Goal: Transaction & Acquisition: Purchase product/service

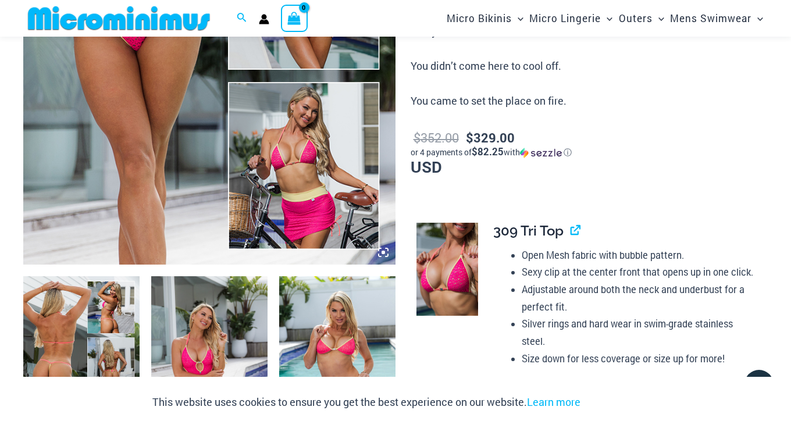
scroll to position [142, 0]
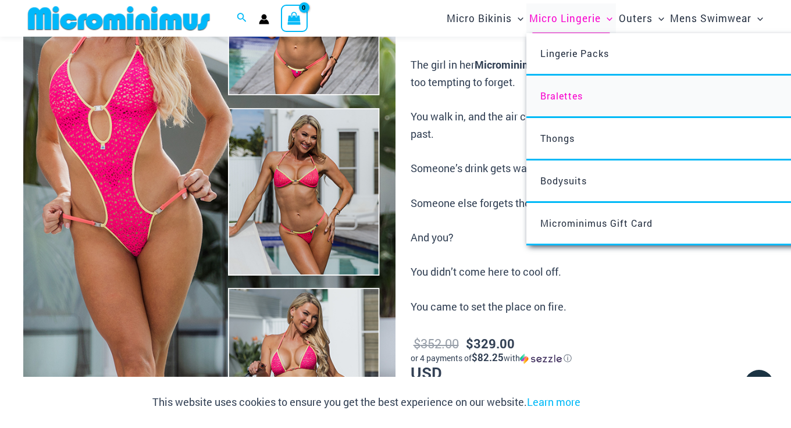
click at [572, 97] on span "Bralettes" at bounding box center [561, 96] width 42 height 12
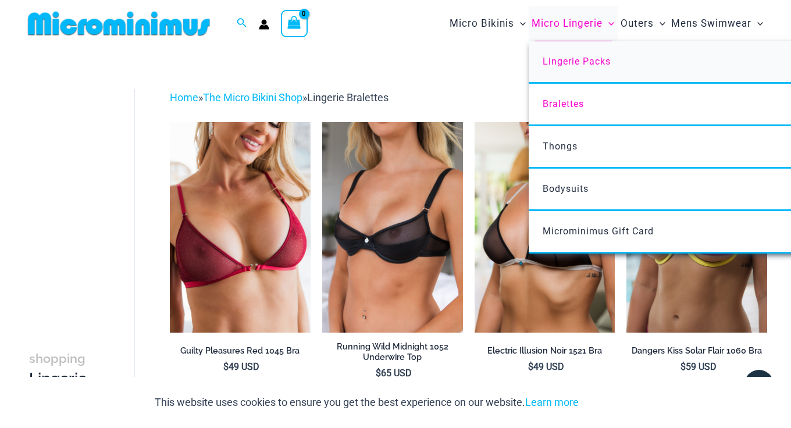
click at [580, 58] on span "Lingerie Packs" at bounding box center [576, 61] width 68 height 11
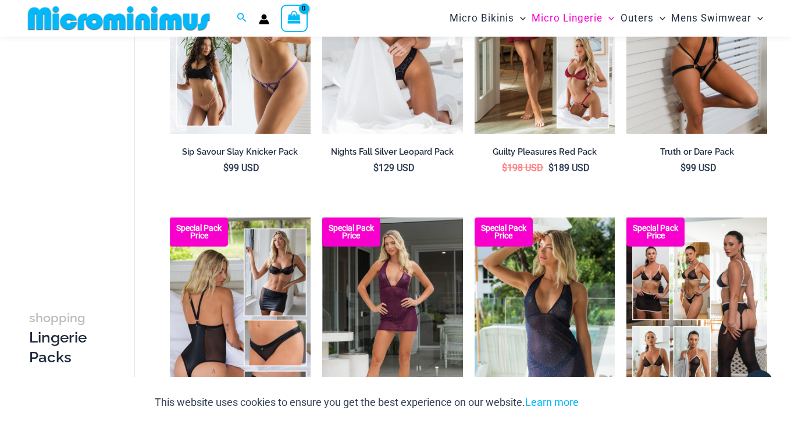
scroll to position [90, 0]
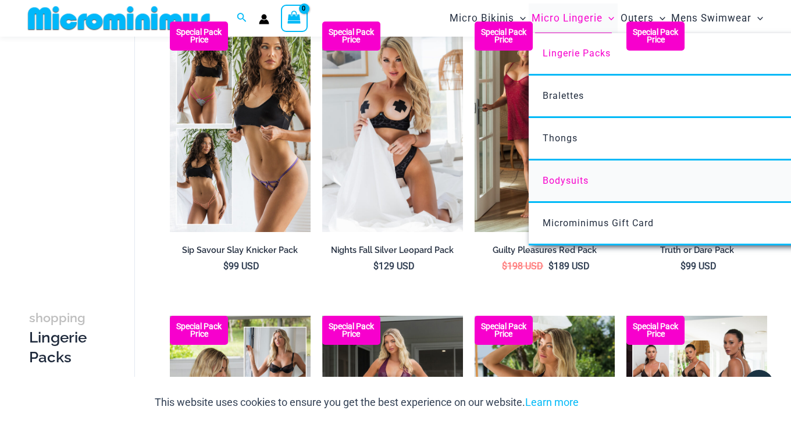
click at [570, 177] on span "Bodysuits" at bounding box center [565, 180] width 46 height 11
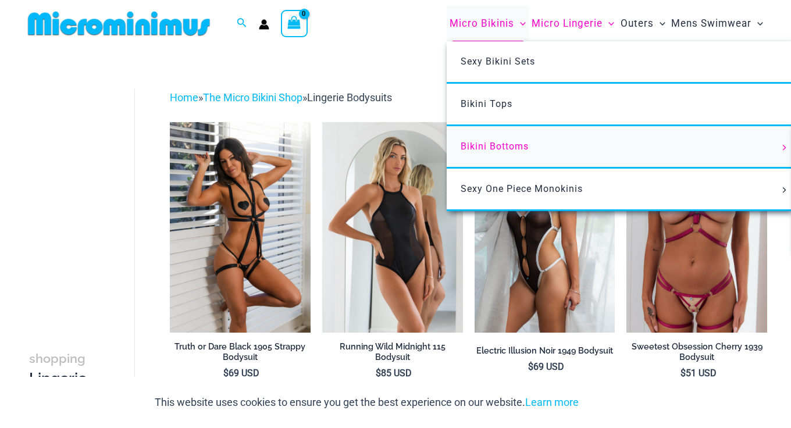
click at [491, 147] on span "Bikini Bottoms" at bounding box center [494, 146] width 68 height 11
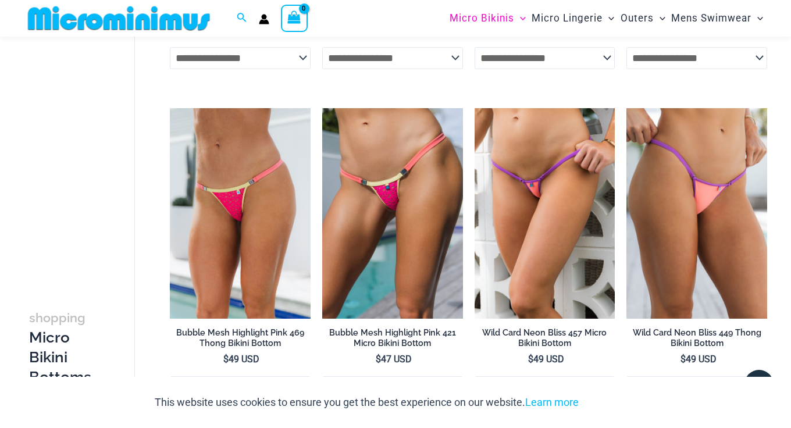
scroll to position [816, 0]
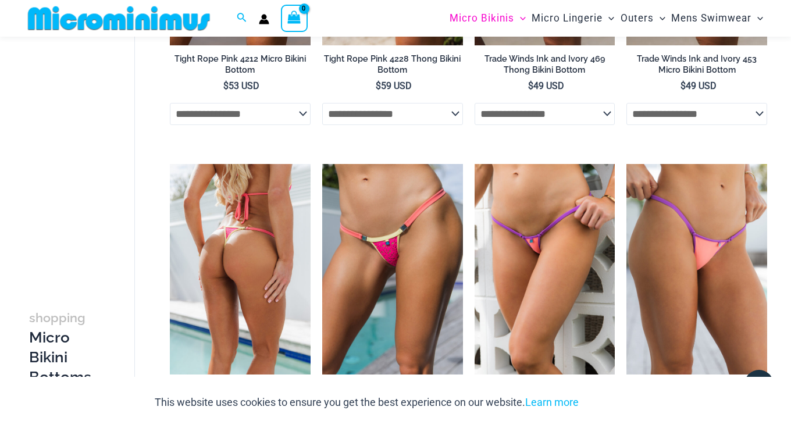
click at [271, 258] on img at bounding box center [240, 269] width 141 height 211
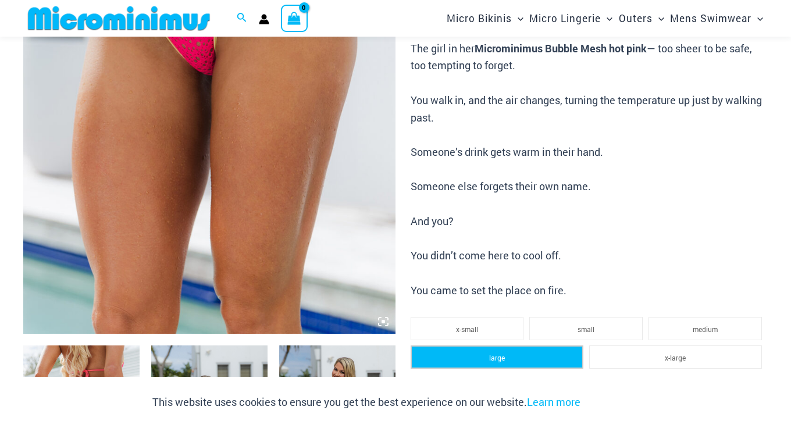
scroll to position [316, 0]
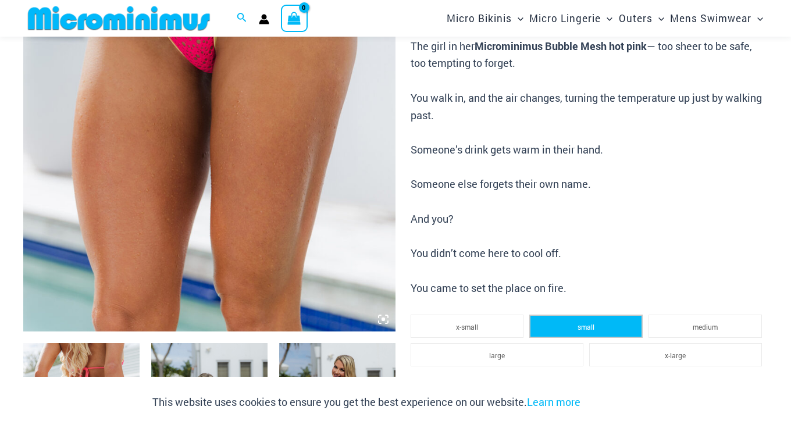
click at [588, 322] on span "small" at bounding box center [585, 326] width 17 height 9
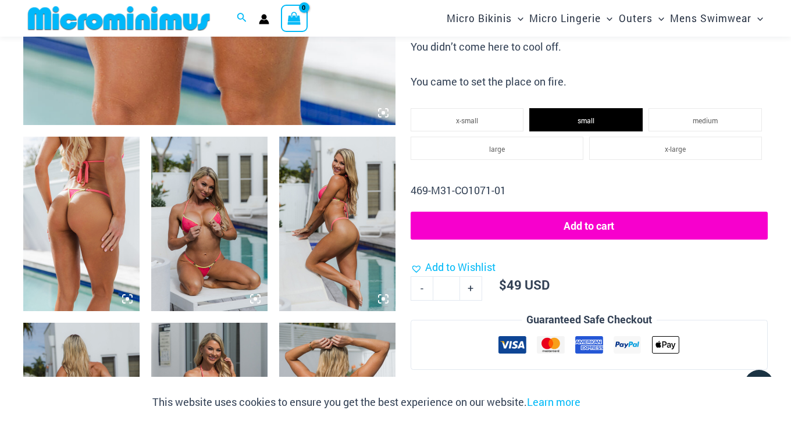
scroll to position [479, 0]
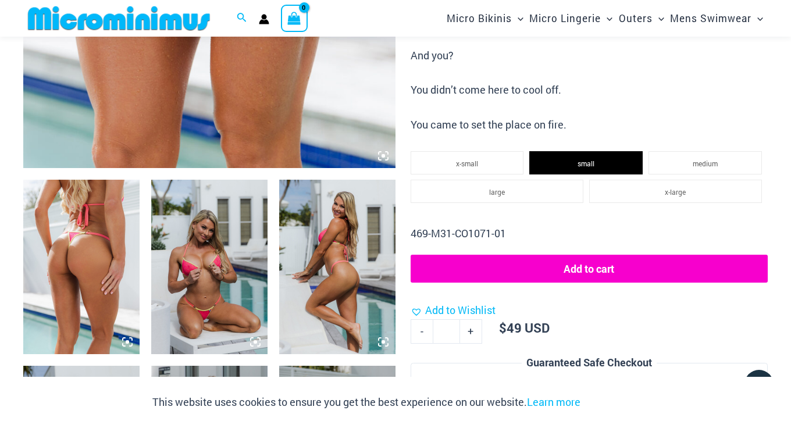
click at [571, 259] on button "Add to cart" at bounding box center [588, 269] width 357 height 28
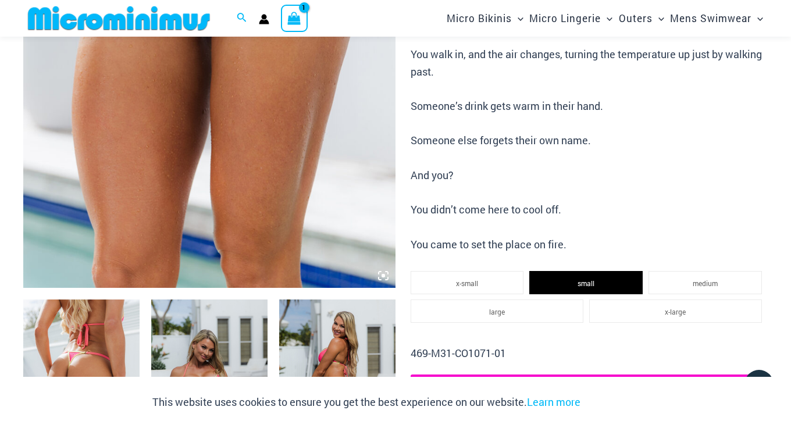
scroll to position [501, 0]
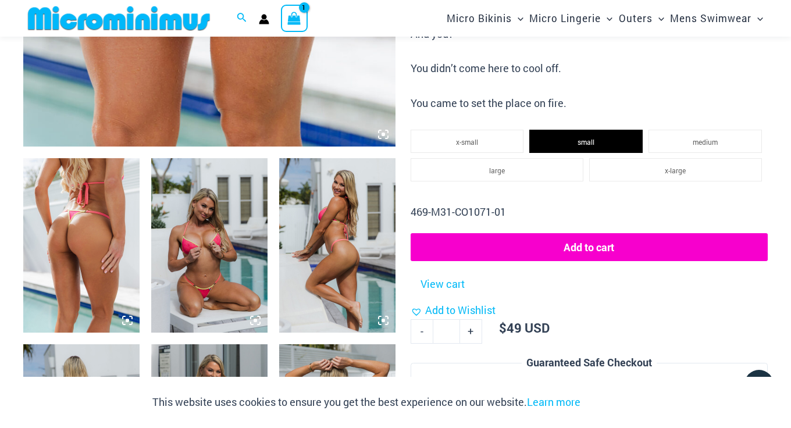
click at [207, 251] on img at bounding box center [209, 245] width 116 height 174
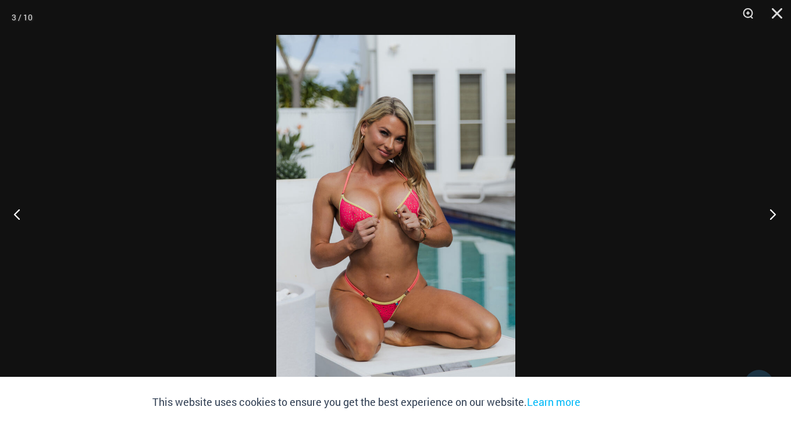
click at [767, 217] on button "Next" at bounding box center [769, 214] width 44 height 58
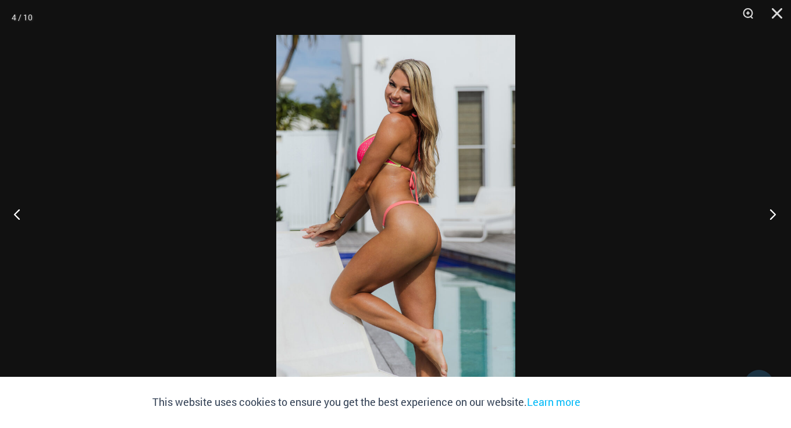
click at [767, 217] on button "Next" at bounding box center [769, 214] width 44 height 58
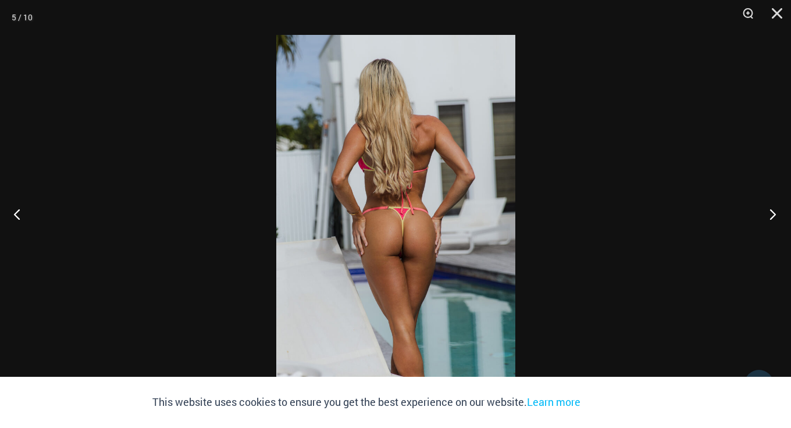
click at [767, 217] on button "Next" at bounding box center [769, 214] width 44 height 58
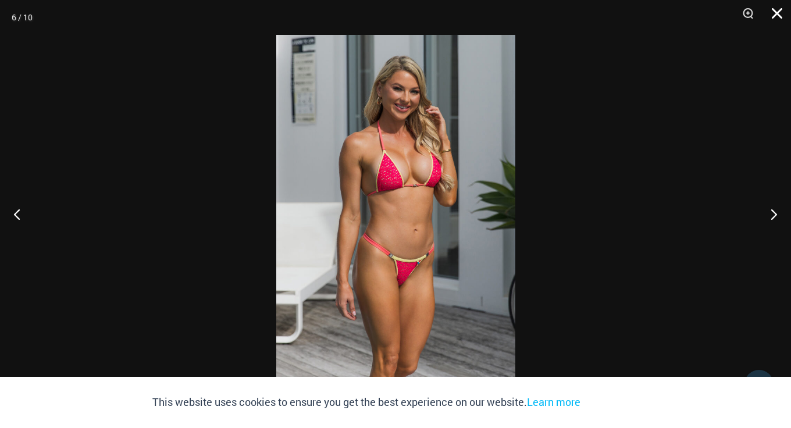
click at [774, 13] on button "Close" at bounding box center [772, 17] width 29 height 35
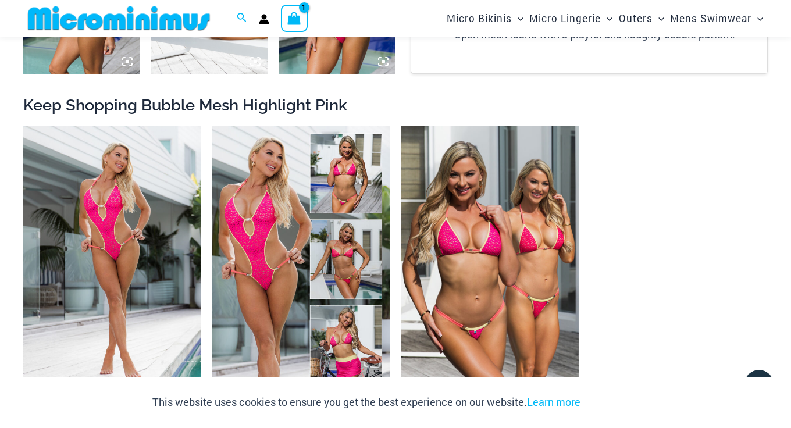
scroll to position [1219, 0]
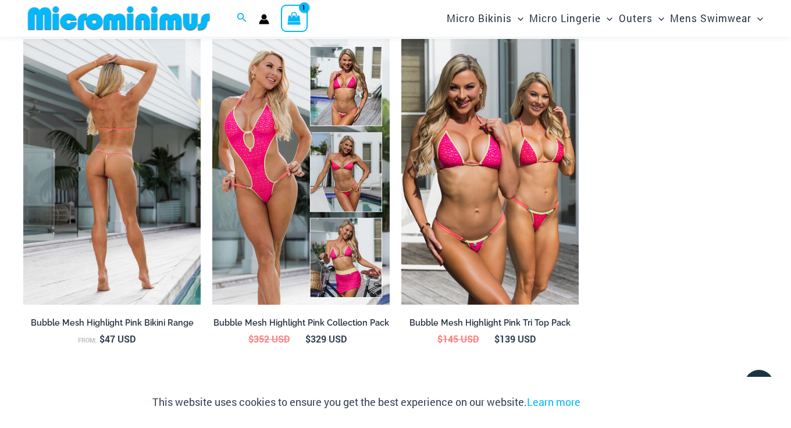
click at [151, 147] on img at bounding box center [111, 172] width 177 height 266
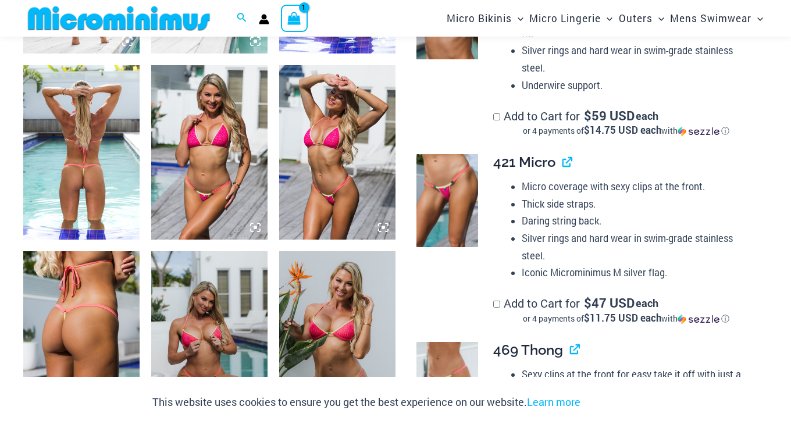
scroll to position [578, 0]
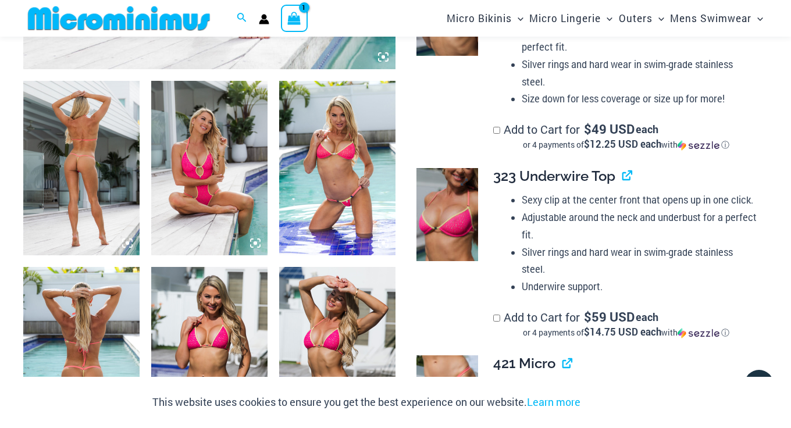
click at [453, 195] on img at bounding box center [447, 214] width 62 height 93
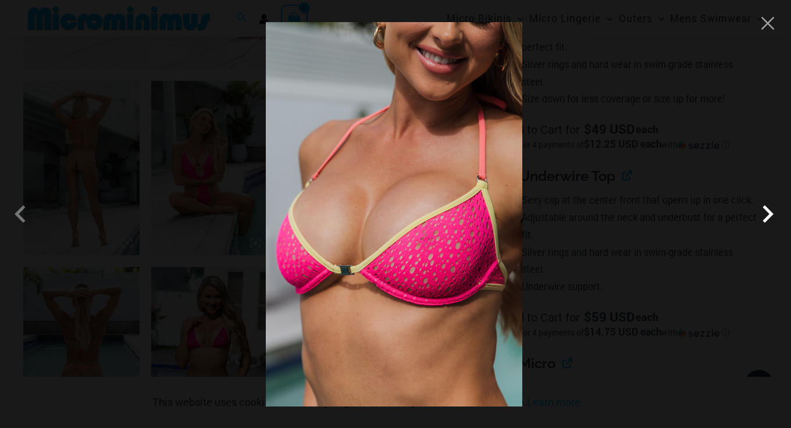
click at [767, 211] on span at bounding box center [767, 214] width 35 height 35
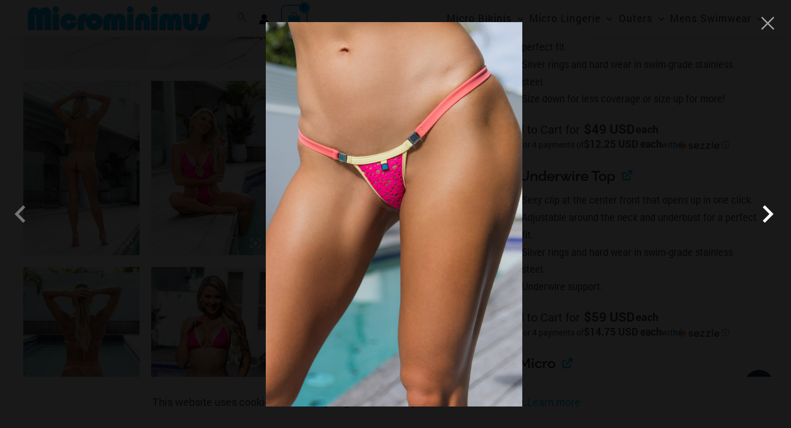
click at [767, 211] on span at bounding box center [767, 214] width 35 height 35
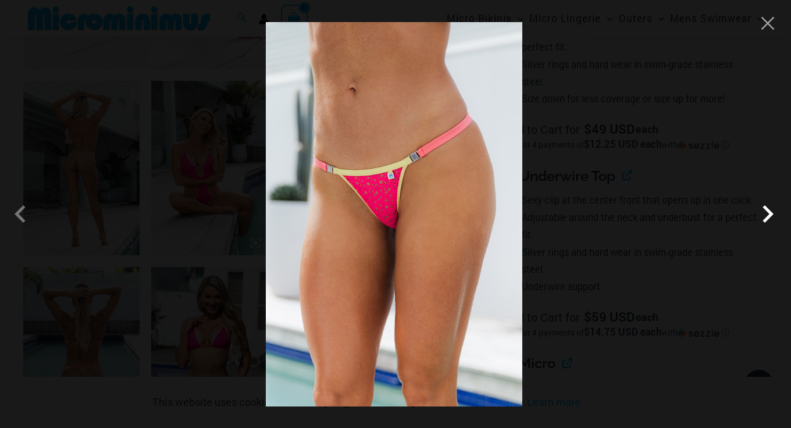
click at [767, 211] on span at bounding box center [767, 214] width 35 height 35
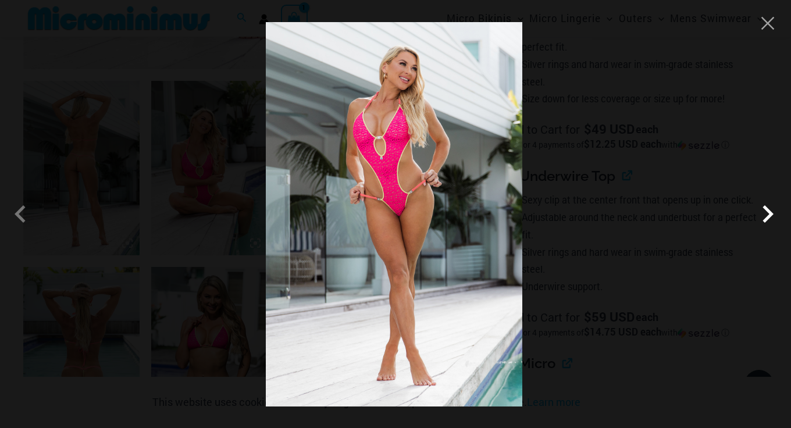
click at [767, 211] on span at bounding box center [767, 214] width 35 height 35
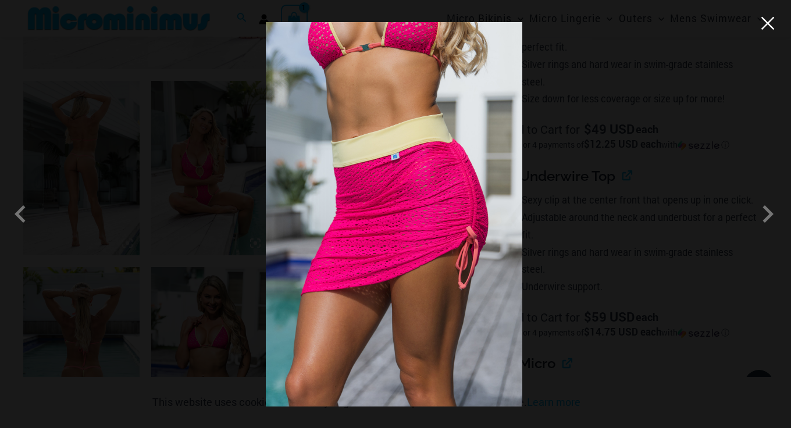
click at [770, 26] on button "Close" at bounding box center [767, 23] width 17 height 17
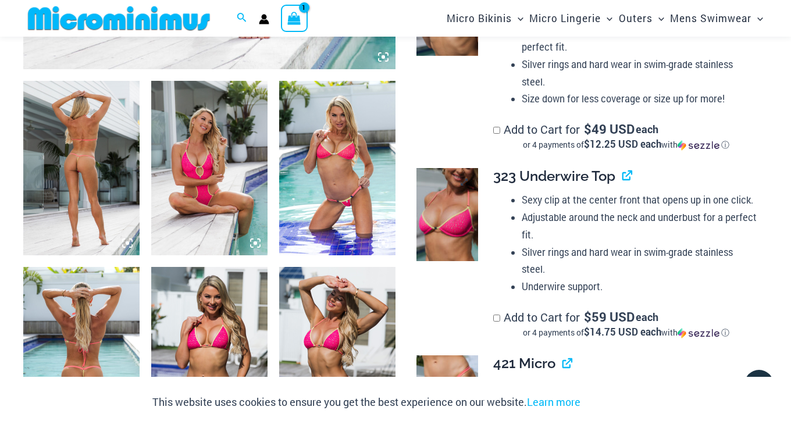
click at [463, 216] on img at bounding box center [447, 214] width 62 height 93
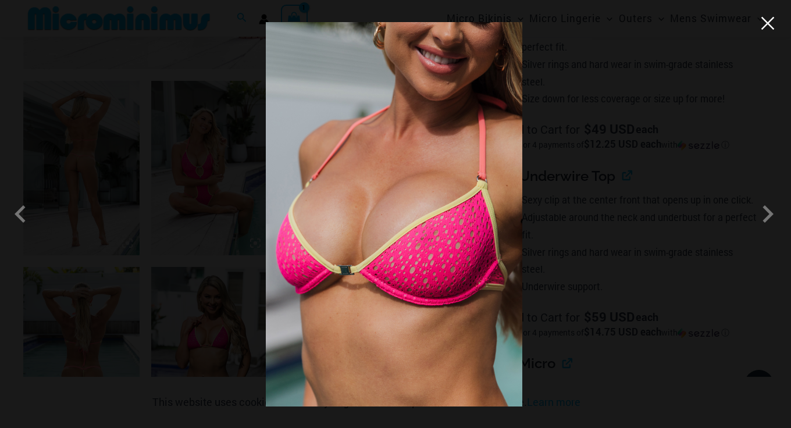
click at [767, 25] on button "Close" at bounding box center [767, 23] width 17 height 17
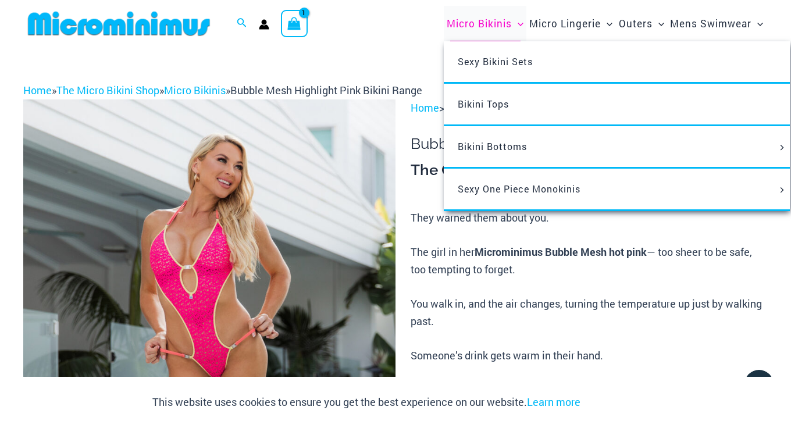
scroll to position [0, 0]
click at [493, 104] on span "Bikini Tops" at bounding box center [483, 104] width 51 height 12
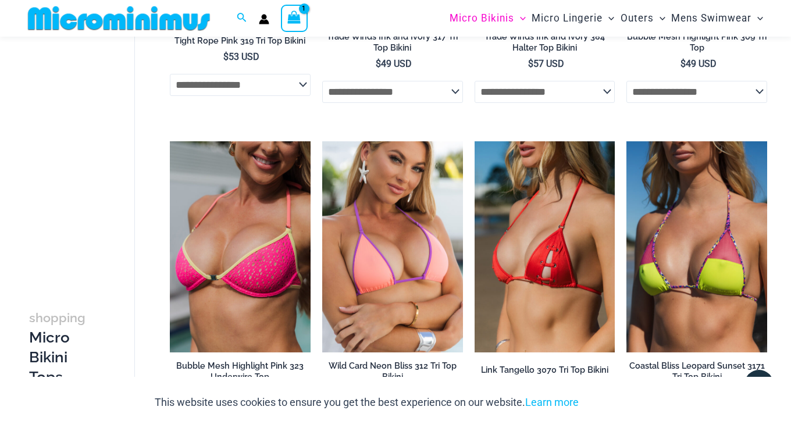
scroll to position [662, 0]
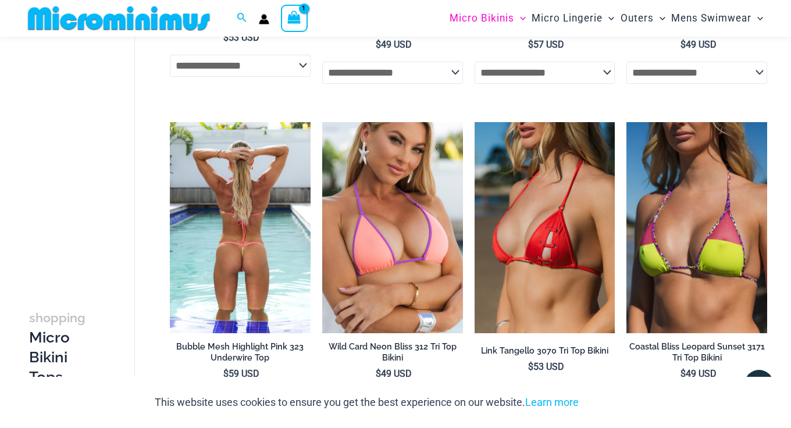
click at [277, 199] on img at bounding box center [240, 227] width 141 height 211
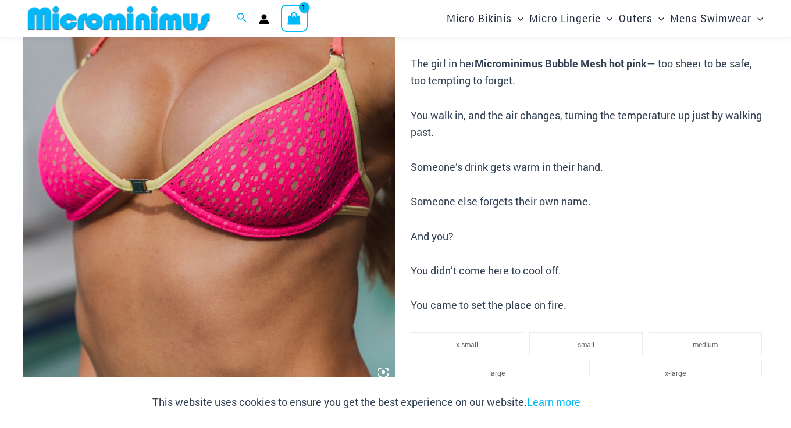
scroll to position [349, 0]
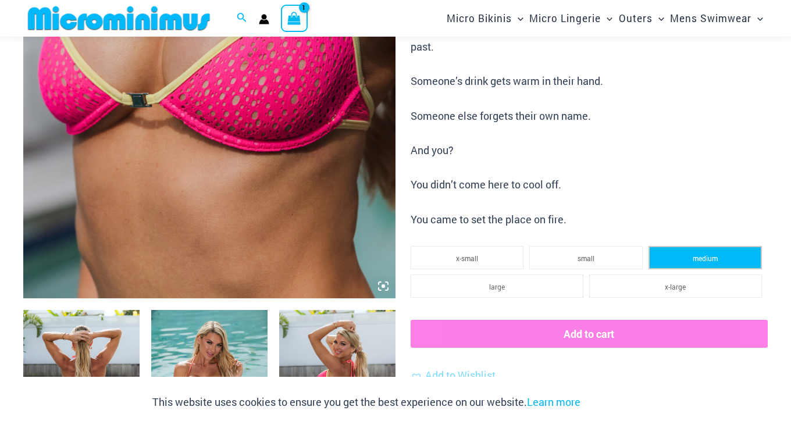
click at [680, 246] on li "medium" at bounding box center [704, 257] width 113 height 23
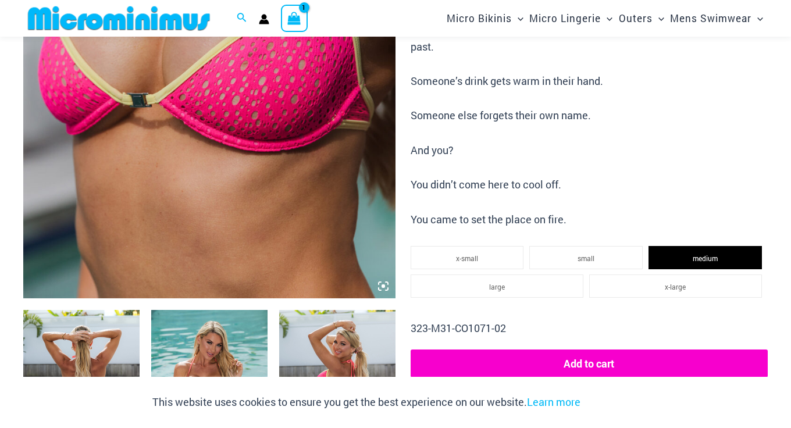
click at [597, 356] on button "Add to cart" at bounding box center [588, 363] width 357 height 28
click at [295, 13] on icon "View Shopping Cart, 2 items" at bounding box center [293, 18] width 13 height 13
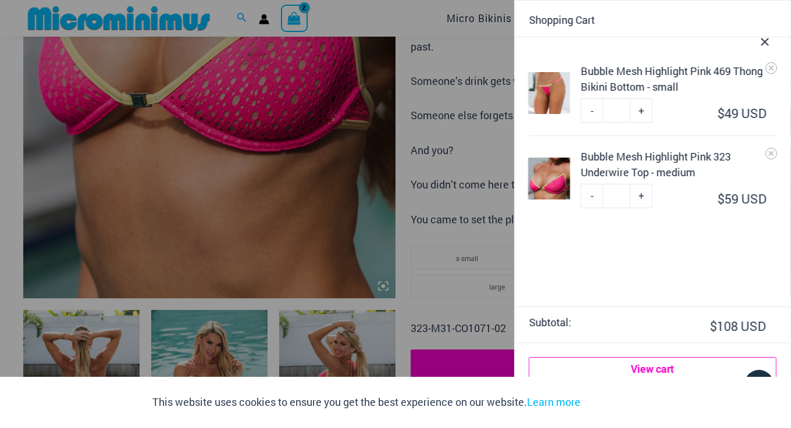
click at [645, 366] on link "View cart" at bounding box center [653, 368] width 248 height 23
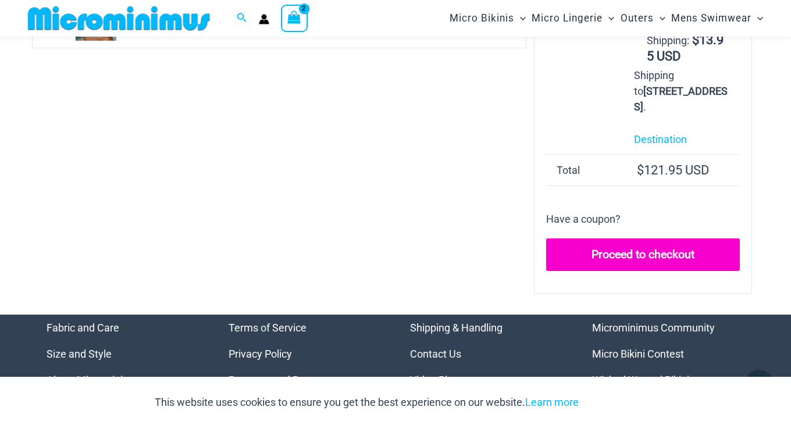
scroll to position [182, 0]
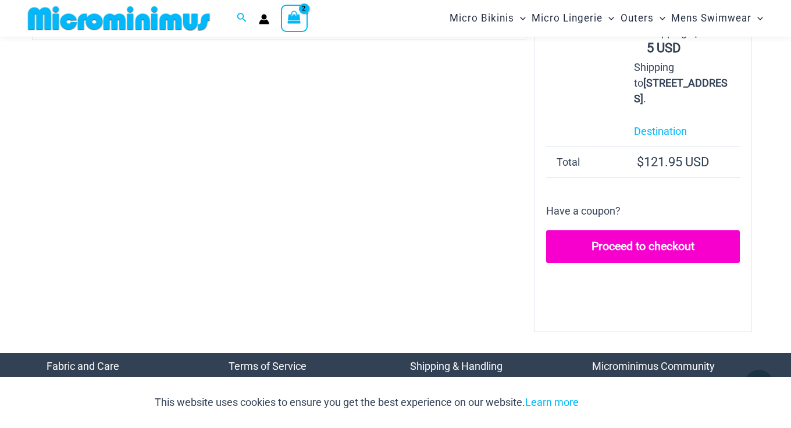
click at [633, 252] on link "Proceed to checkout" at bounding box center [643, 246] width 194 height 33
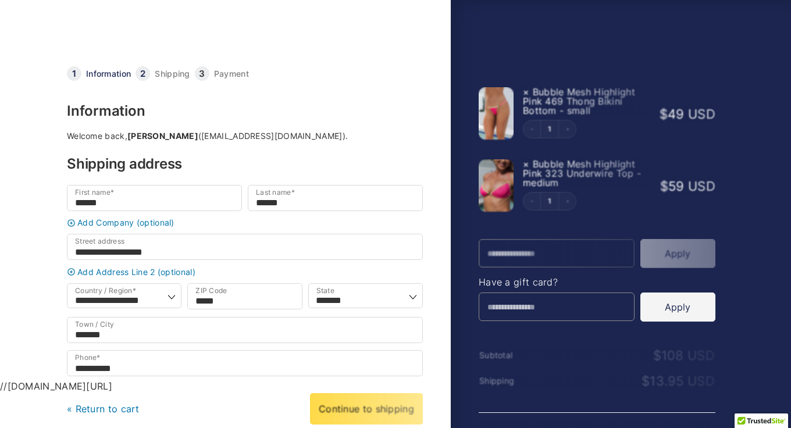
select select "**"
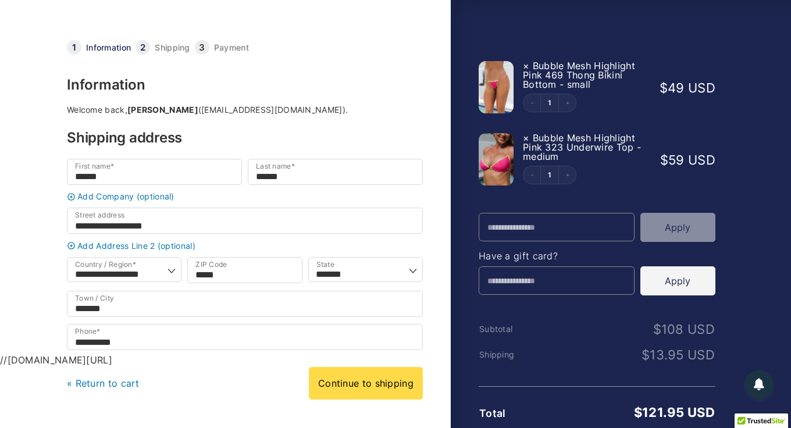
scroll to position [27, 0]
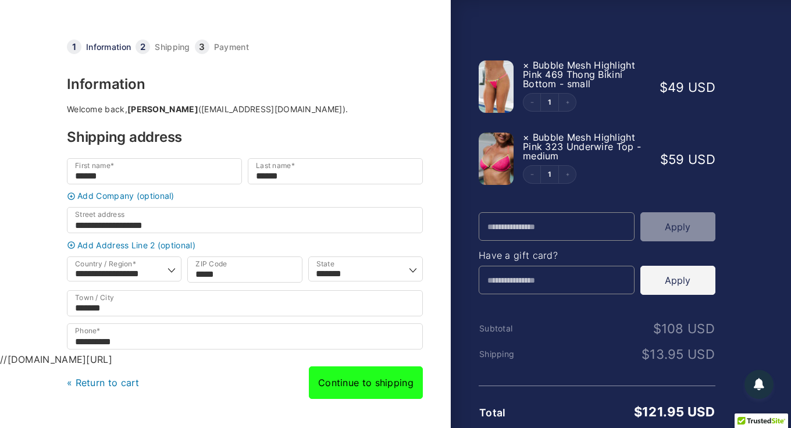
click at [368, 388] on link "Continue to shipping" at bounding box center [366, 382] width 114 height 33
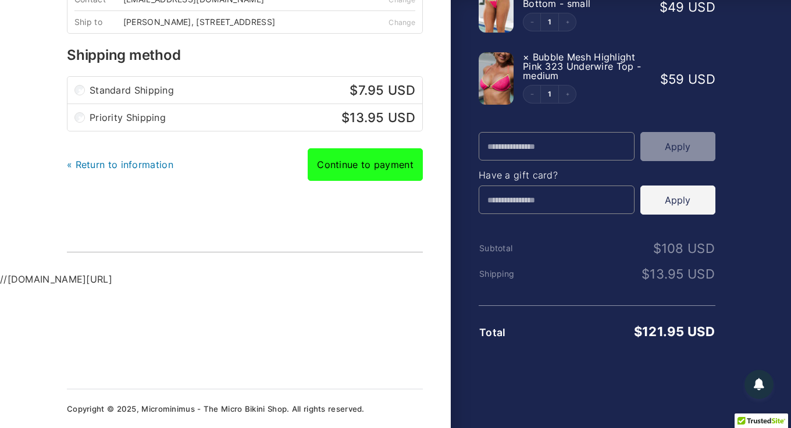
click at [356, 166] on link "Continue to payment" at bounding box center [365, 164] width 115 height 33
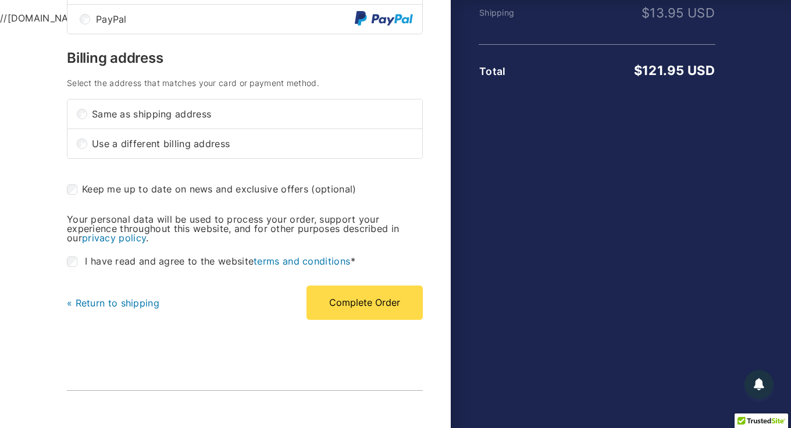
scroll to position [377, 0]
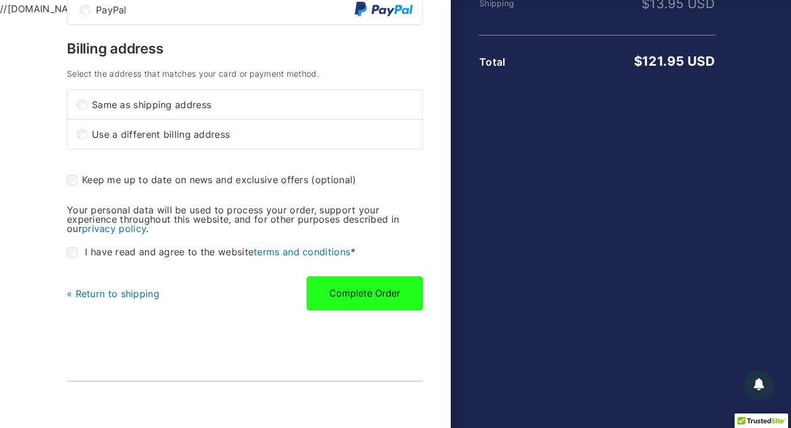
click at [374, 306] on button "Complete Order" at bounding box center [364, 293] width 116 height 34
